Goal: Transaction & Acquisition: Purchase product/service

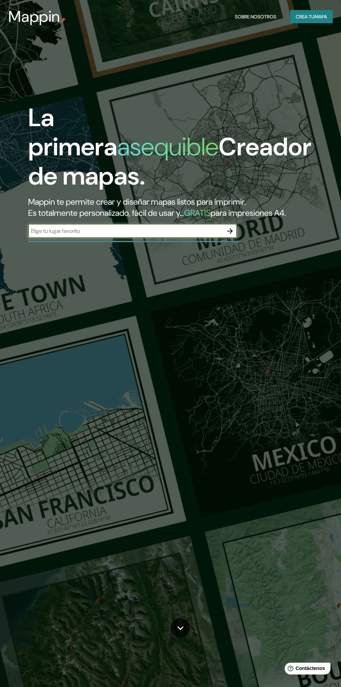
click at [164, 235] on input "text" at bounding box center [125, 231] width 195 height 8
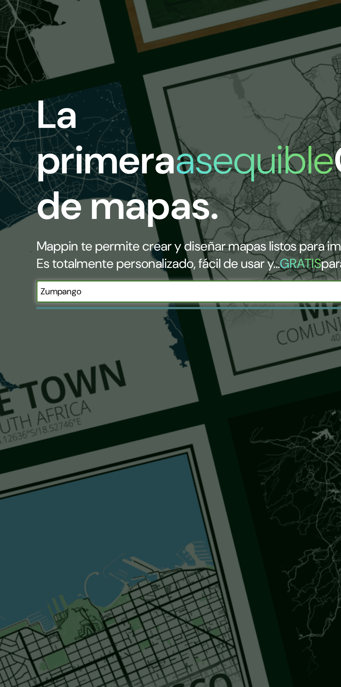
type input "Zumpango"
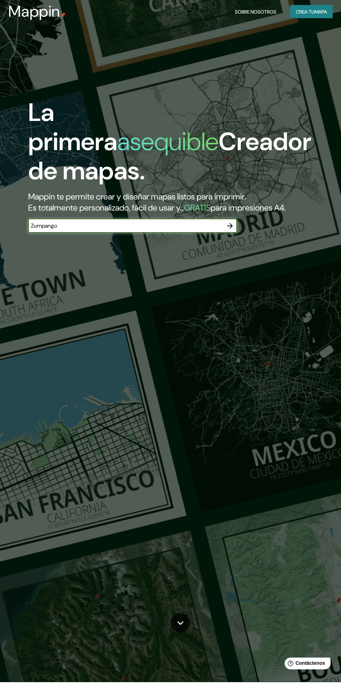
click at [226, 238] on button "button" at bounding box center [230, 231] width 14 height 14
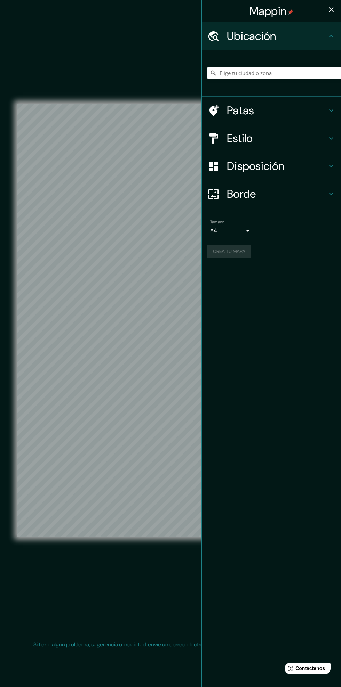
scroll to position [2, 0]
click at [282, 72] on input "Elige tu ciudad o zona" at bounding box center [273, 73] width 133 height 13
type input "Zumpango"
click at [241, 249] on font "Crea tu mapa" at bounding box center [229, 251] width 32 height 6
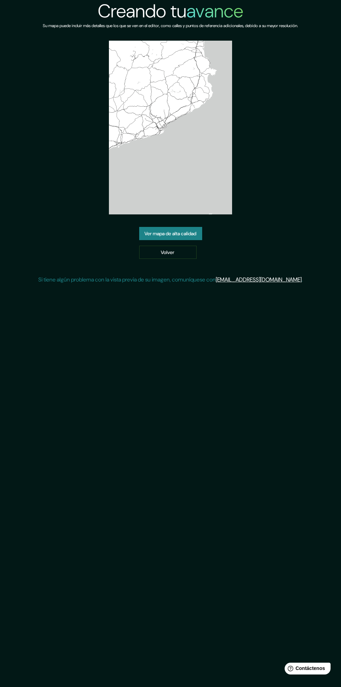
click at [184, 234] on font "Ver mapa de alta calidad" at bounding box center [171, 233] width 52 height 6
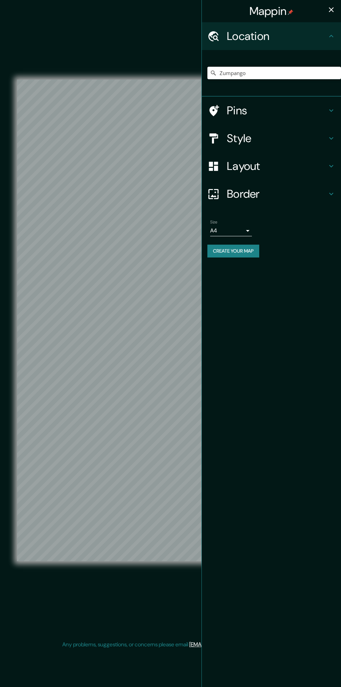
click at [285, 73] on input "Zumpango" at bounding box center [273, 73] width 133 height 13
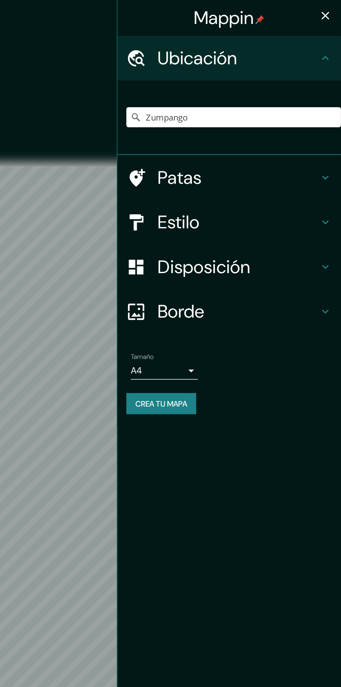
click at [284, 112] on h4 "Patas" at bounding box center [277, 111] width 100 height 14
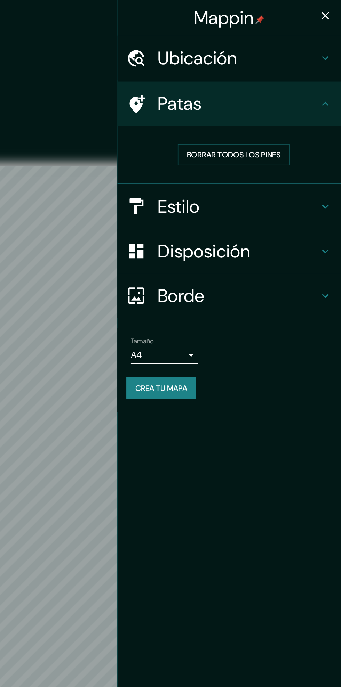
click at [323, 123] on h4 "Estilo" at bounding box center [277, 129] width 100 height 14
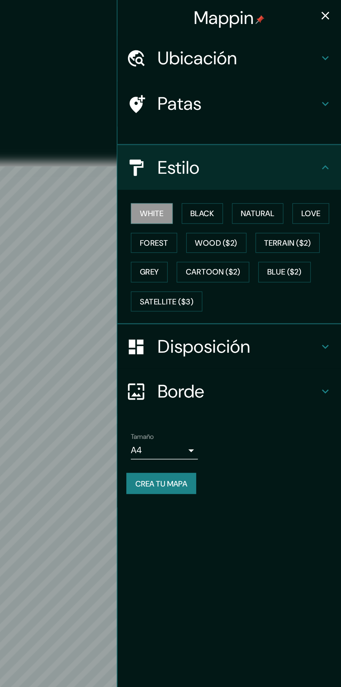
click at [326, 131] on div "White Black Natural Love Forest Wood ($2) Terrain ($2) Grey Cartoon ($2) Blue (…" at bounding box center [273, 160] width 133 height 73
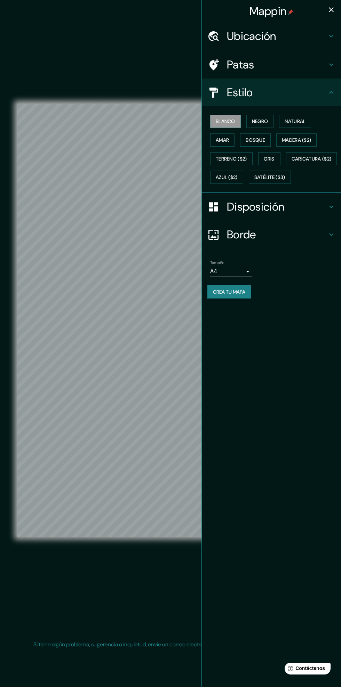
click at [300, 214] on h4 "Disposición" at bounding box center [277, 207] width 100 height 14
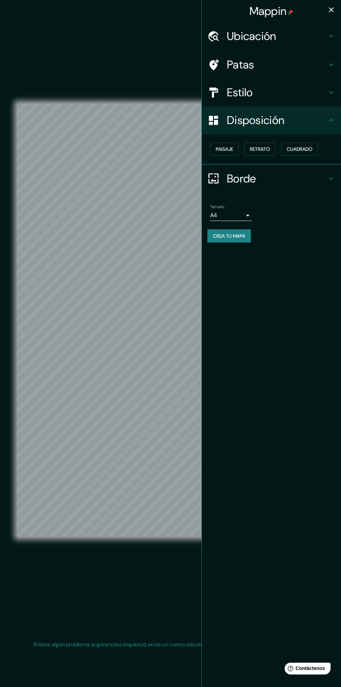
click at [284, 186] on div "Borde" at bounding box center [271, 179] width 139 height 28
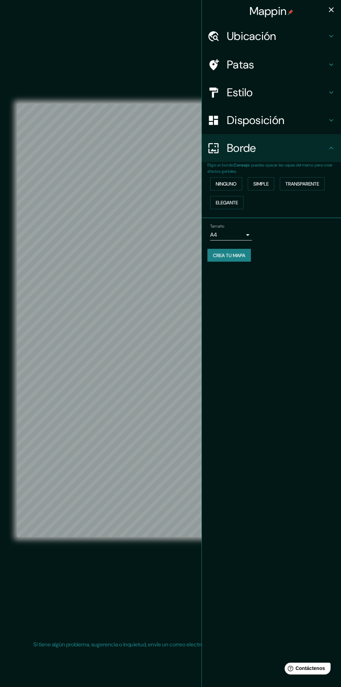
click at [244, 234] on body "Mappin Ubicación Zumpango Patas Estilo Disposición Borde Elige un borde. Consej…" at bounding box center [170, 343] width 341 height 687
click at [234, 261] on li "A3" at bounding box center [231, 261] width 42 height 13
click at [242, 258] on font "Crea tu mapa" at bounding box center [229, 255] width 32 height 9
